Goal: Task Accomplishment & Management: Manage account settings

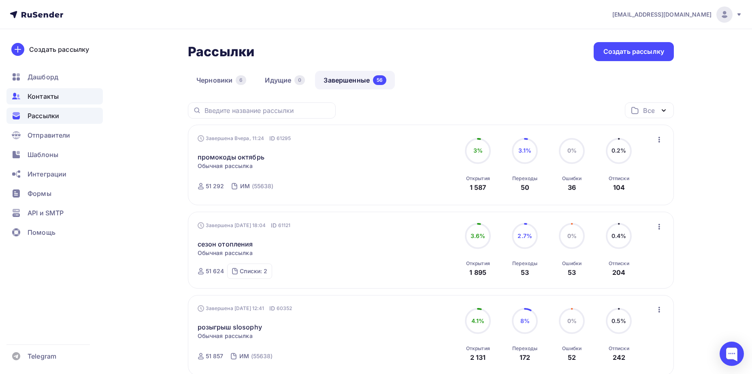
click at [37, 96] on span "Контакты" at bounding box center [43, 96] width 31 height 10
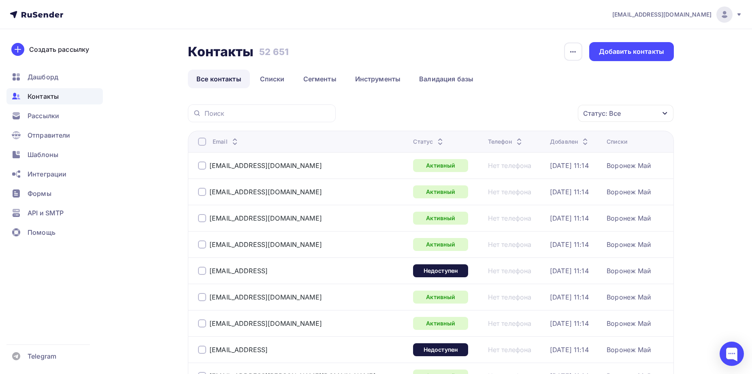
click at [628, 114] on div "Статус: Все" at bounding box center [625, 113] width 96 height 17
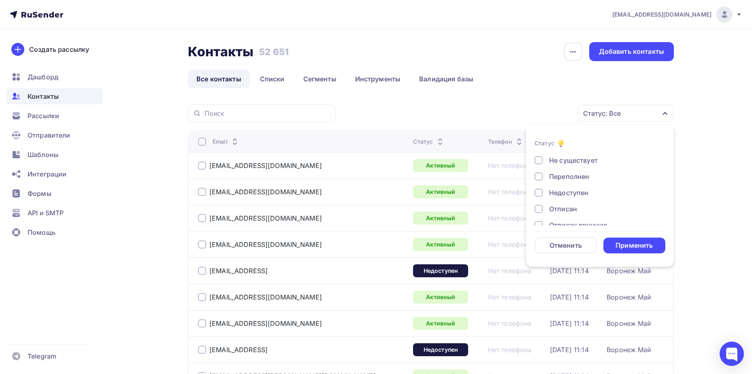
scroll to position [59, 0]
click at [565, 180] on div "Отписан" at bounding box center [563, 182] width 28 height 10
click at [559, 212] on div "Жалоба" at bounding box center [561, 214] width 25 height 10
click at [635, 246] on div "Применить" at bounding box center [633, 245] width 37 height 9
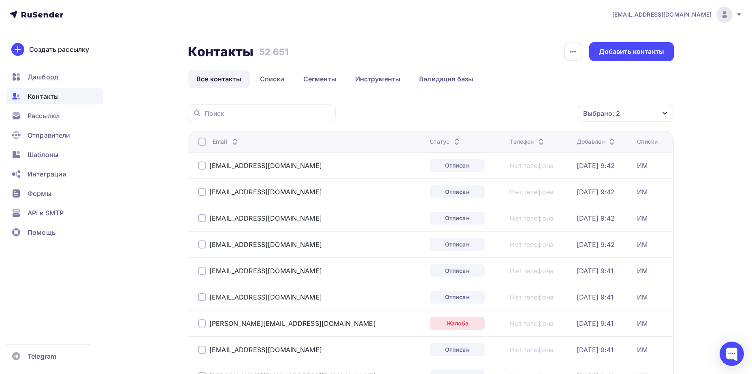
click at [198, 141] on div at bounding box center [202, 142] width 8 height 8
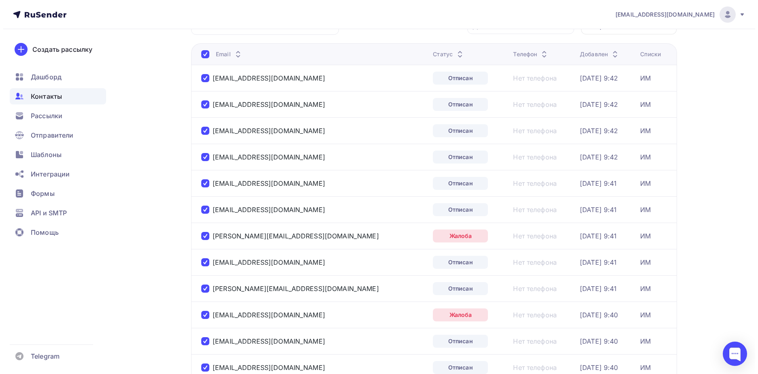
scroll to position [27, 0]
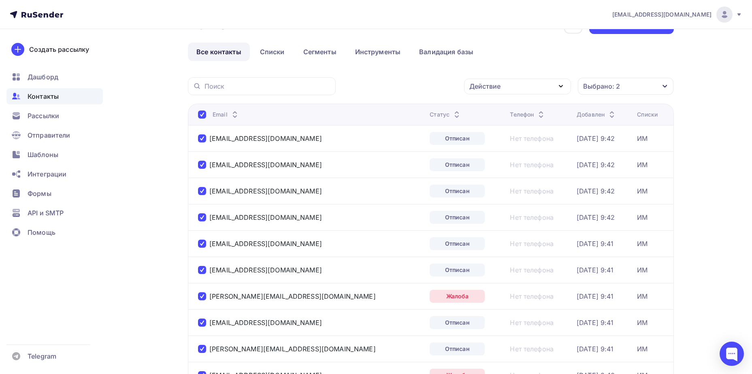
click at [513, 85] on div "Действие" at bounding box center [517, 87] width 107 height 16
click at [495, 142] on div "Удалить" at bounding box center [486, 143] width 27 height 10
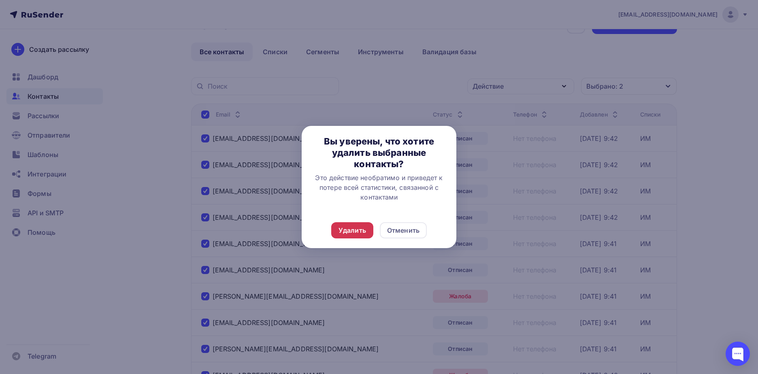
click at [371, 228] on div "Удалить" at bounding box center [352, 230] width 42 height 16
click at [363, 235] on div "Удалить" at bounding box center [352, 230] width 42 height 16
click at [0, 0] on div at bounding box center [0, 0] width 0 height 0
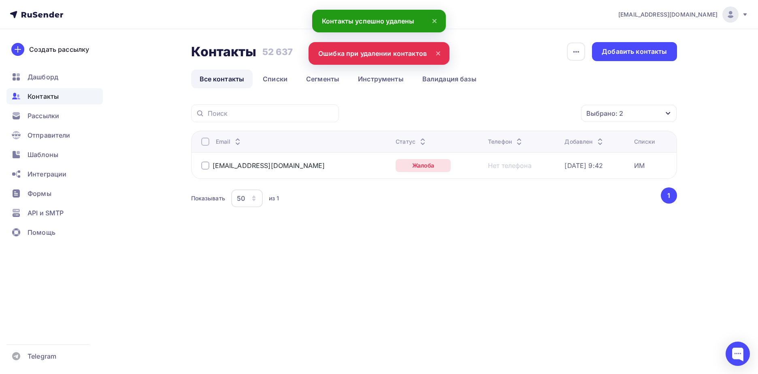
scroll to position [0, 0]
click at [205, 144] on div at bounding box center [205, 142] width 8 height 8
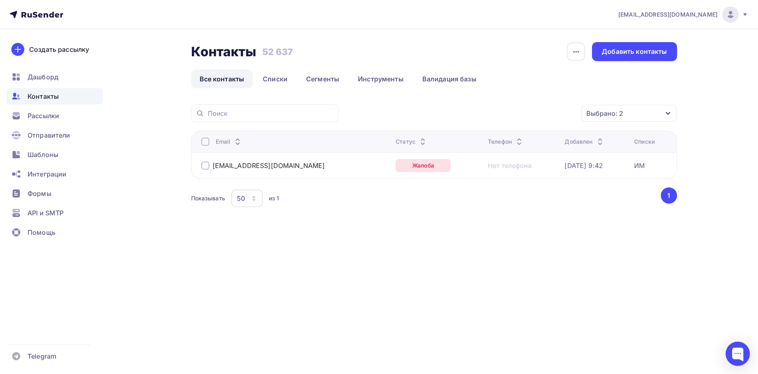
click at [207, 142] on div at bounding box center [205, 142] width 8 height 8
click at [491, 114] on div "Действие" at bounding box center [487, 113] width 31 height 10
click at [484, 175] on link "Удалить" at bounding box center [520, 169] width 97 height 16
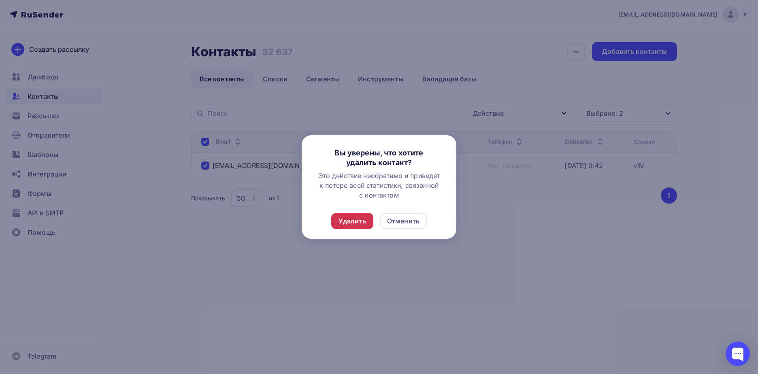
click at [347, 221] on div "Удалить" at bounding box center [352, 221] width 28 height 10
